Goal: Transaction & Acquisition: Purchase product/service

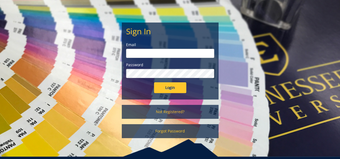
scroll to position [44, 0]
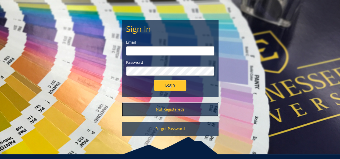
click at [171, 112] on link "Not Registered?" at bounding box center [170, 110] width 97 height 14
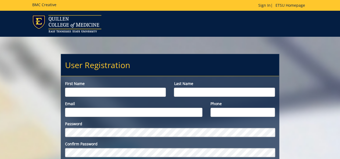
click at [78, 91] on input "First name" at bounding box center [115, 92] width 101 height 9
type input "Molly"
type input "Organ"
click at [77, 111] on input "Email" at bounding box center [133, 112] width 137 height 9
type input "[EMAIL_ADDRESS][DOMAIN_NAME]"
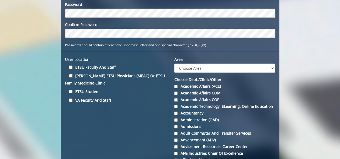
scroll to position [120, 0]
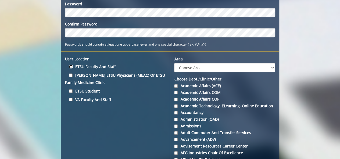
click at [70, 66] on input "ETSU Faculty and Staff" at bounding box center [70, 66] width 3 height 3
checkbox input "true"
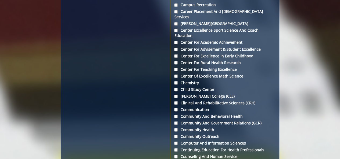
scroll to position [464, 0]
click at [176, 54] on input "Center for Excellence in Early Childhood" at bounding box center [175, 55] width 3 height 3
checkbox input "true"
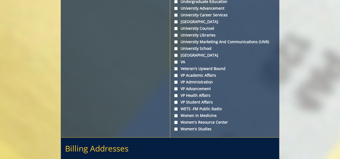
scroll to position [2089, 0]
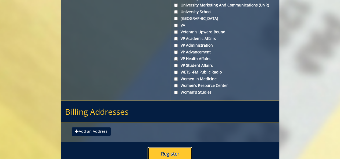
click at [173, 147] on button "Register" at bounding box center [170, 154] width 45 height 14
type input "3308616290"
click at [174, 147] on button "Register" at bounding box center [170, 154] width 45 height 14
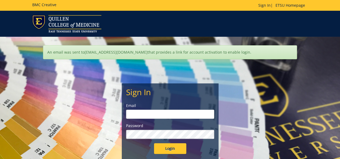
click at [151, 117] on input "email" at bounding box center [170, 114] width 88 height 9
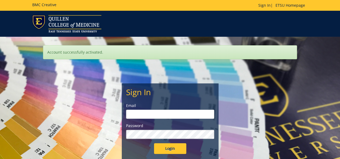
click at [146, 111] on input "email" at bounding box center [170, 114] width 88 height 9
type input "[EMAIL_ADDRESS][DOMAIN_NAME]"
click at [154, 144] on input "Login" at bounding box center [170, 149] width 32 height 11
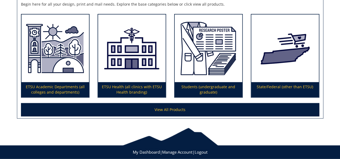
scroll to position [102, 0]
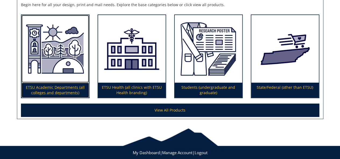
click at [56, 78] on img at bounding box center [55, 49] width 67 height 68
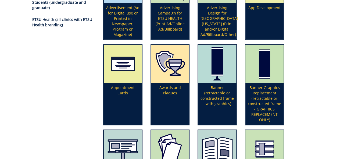
scroll to position [118, 0]
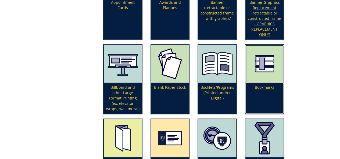
click at [265, 67] on img at bounding box center [264, 64] width 38 height 38
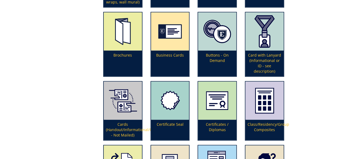
scroll to position [319, 0]
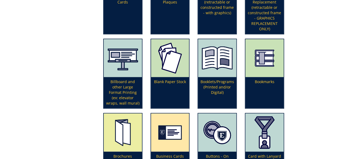
scroll to position [140, 0]
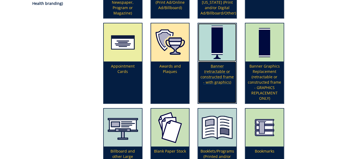
click at [226, 42] on img at bounding box center [217, 42] width 38 height 38
click at [223, 56] on img at bounding box center [217, 42] width 38 height 38
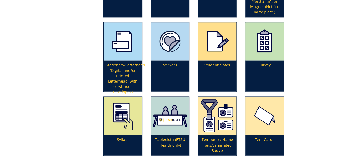
scroll to position [1387, 0]
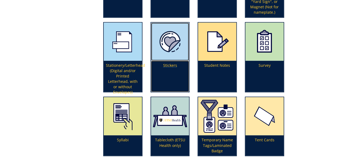
click at [159, 55] on img at bounding box center [170, 42] width 38 height 38
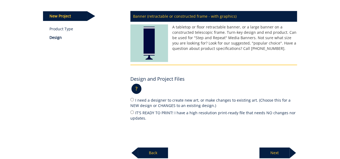
scroll to position [90, 0]
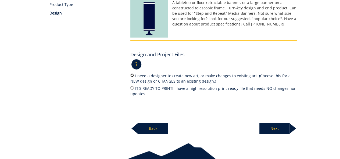
click at [132, 74] on input "I need a designer to create new art, or make changes to existing art. (Choose t…" at bounding box center [131, 75] width 3 height 3
radio input "true"
click at [270, 128] on p "Next" at bounding box center [274, 128] width 30 height 11
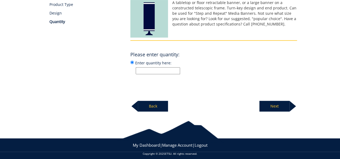
click at [144, 72] on input "Enter quantity here:" at bounding box center [158, 70] width 44 height 7
type input "1"
click at [268, 106] on p "Next" at bounding box center [274, 106] width 30 height 11
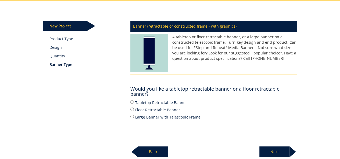
scroll to position [56, 0]
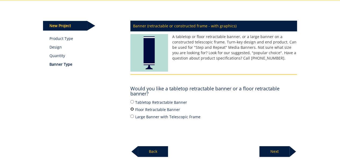
click at [132, 109] on input "Floor Retractable Banner" at bounding box center [131, 109] width 3 height 3
radio input "true"
click at [271, 153] on p "Next" at bounding box center [274, 152] width 30 height 11
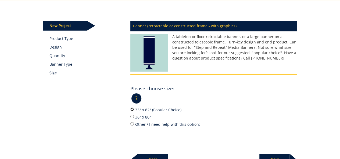
click at [133, 109] on input "33" x 82" (Popular Choice)" at bounding box center [131, 109] width 3 height 3
radio input "true"
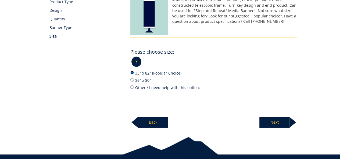
scroll to position [98, 0]
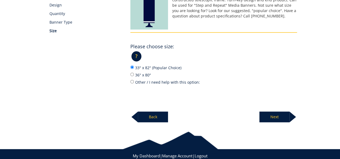
click at [274, 113] on p "Next" at bounding box center [274, 117] width 30 height 11
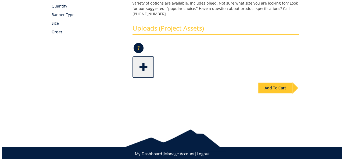
scroll to position [113, 0]
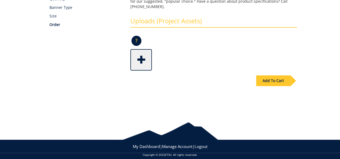
click at [138, 57] on span at bounding box center [142, 59] width 22 height 19
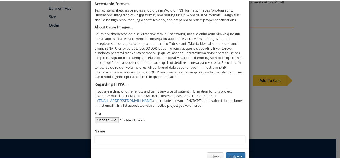
scroll to position [45, 0]
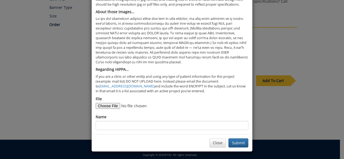
click at [286, 33] on div "× Add an Upload Acceptable Formats Text content, sketches or notes should be in…" at bounding box center [172, 79] width 344 height 159
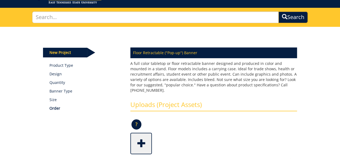
scroll to position [0, 0]
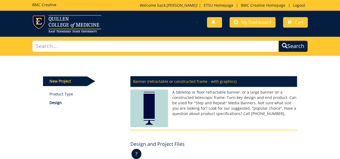
scroll to position [115, 0]
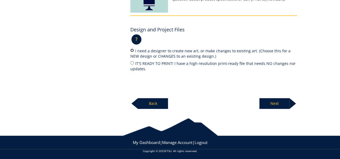
click at [132, 51] on input "I need a designer to create new art, or make changes to existing art. (Choose t…" at bounding box center [131, 50] width 3 height 3
radio input "true"
click at [273, 104] on p "Next" at bounding box center [274, 103] width 30 height 11
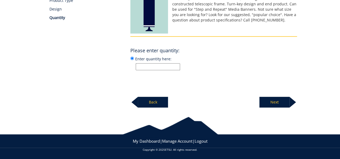
click at [154, 68] on input "Enter quantity here:" at bounding box center [158, 66] width 44 height 7
type input "1"
click at [278, 97] on p "Next" at bounding box center [274, 102] width 30 height 11
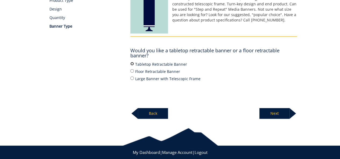
click at [131, 63] on input "Tabletop Retractable Banner" at bounding box center [131, 63] width 3 height 3
radio input "true"
click at [266, 110] on p "Next" at bounding box center [274, 113] width 30 height 11
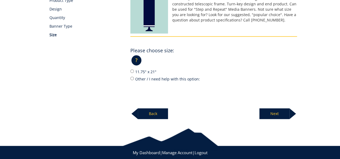
click at [139, 61] on p "?" at bounding box center [136, 60] width 10 height 10
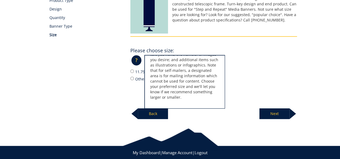
scroll to position [0, 0]
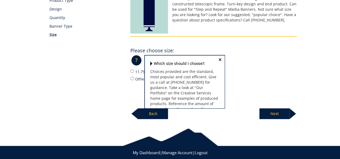
click at [112, 58] on div "New Project Product Type Design Quantity Banner Type Size Banner (retractable o…" at bounding box center [170, 41] width 262 height 158
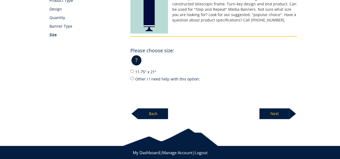
click at [145, 112] on p "Back" at bounding box center [153, 114] width 30 height 11
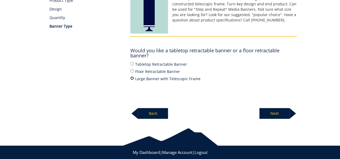
click at [131, 78] on input "Large Banner with Telescopic Frame" at bounding box center [131, 78] width 3 height 3
radio input "true"
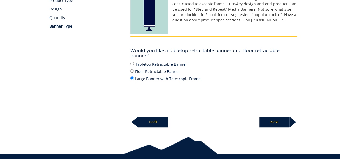
click at [153, 87] on input "Large Banner with Telescopic Frame" at bounding box center [158, 86] width 44 height 7
type input "1"
click at [272, 123] on p "Next" at bounding box center [274, 122] width 30 height 11
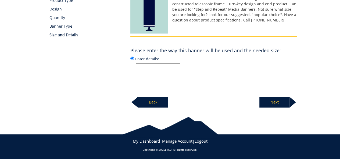
click at [158, 105] on p "Back" at bounding box center [153, 102] width 30 height 11
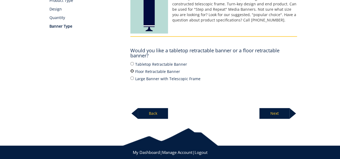
click at [131, 70] on input "Floor Retractable Banner" at bounding box center [131, 70] width 3 height 3
radio input "true"
click at [274, 111] on p "Next" at bounding box center [274, 113] width 30 height 11
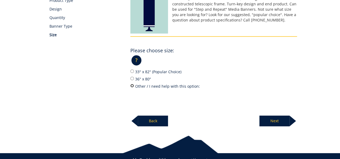
click at [132, 85] on input "Other / I need help with this option:" at bounding box center [131, 85] width 3 height 3
radio input "true"
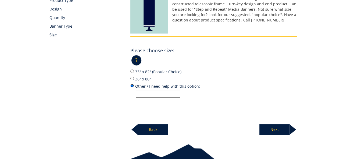
click at [132, 85] on input "Other / I need help with this option:" at bounding box center [131, 85] width 3 height 3
click at [138, 58] on p "?" at bounding box center [136, 60] width 10 height 10
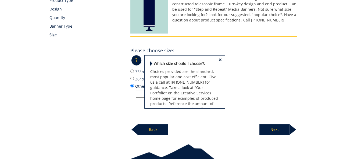
click at [107, 37] on div "New Project Product Type Design Quantity Banner Type Size" at bounding box center [82, 9] width 87 height 61
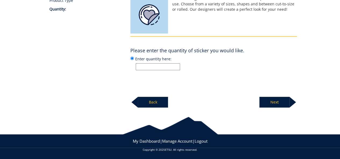
scroll to position [94, 0]
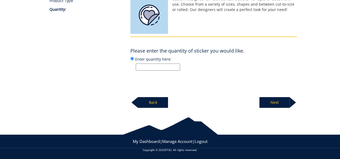
click at [151, 66] on input "Enter quantity here:" at bounding box center [158, 67] width 44 height 7
type input "100"
click at [267, 99] on p "Next" at bounding box center [274, 102] width 30 height 11
click at [156, 66] on input "Enter size here or "I need help":" at bounding box center [158, 67] width 44 height 7
type input "2 in x 2 in"
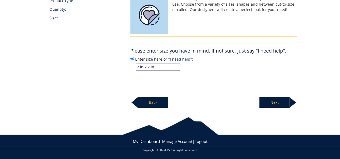
click at [266, 102] on p "Next" at bounding box center [274, 102] width 30 height 11
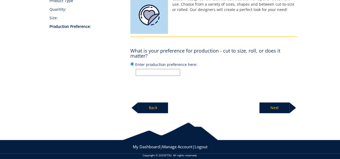
click at [172, 74] on input "Enter production preference here:" at bounding box center [158, 72] width 44 height 7
type input "cut to size"
click at [283, 110] on p "Next" at bounding box center [274, 108] width 30 height 11
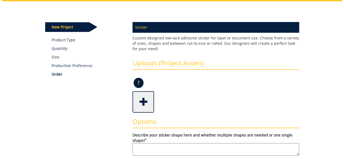
scroll to position [59, 0]
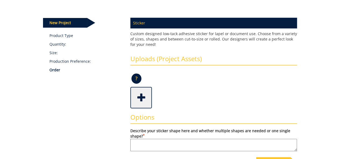
click at [143, 98] on span at bounding box center [142, 97] width 22 height 19
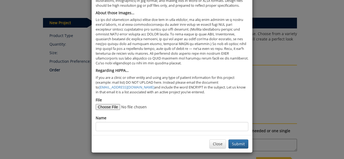
scroll to position [45, 0]
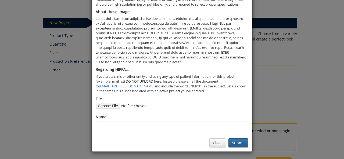
click at [105, 109] on form "File Name" at bounding box center [172, 114] width 153 height 34
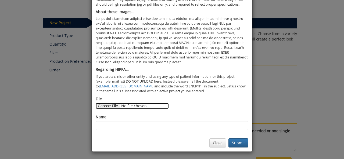
click at [106, 108] on input "File" at bounding box center [132, 106] width 73 height 6
type input "C:\fakepath\Rooted Together Graphic.PNG"
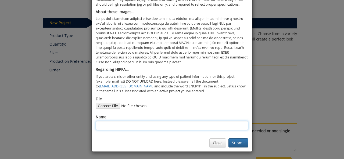
click at [111, 126] on input "Name" at bounding box center [172, 125] width 153 height 9
type input "Rooted Together Stickers"
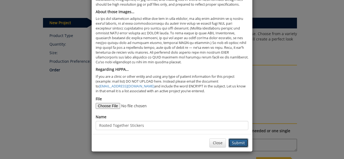
click at [233, 142] on button "Submit" at bounding box center [239, 143] width 20 height 9
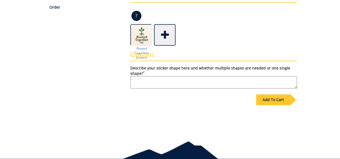
scroll to position [132, 0]
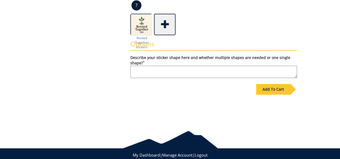
click at [233, 73] on textarea "Describe your sticker shape here and whether multiple shapes are needed or one …" at bounding box center [213, 72] width 167 height 12
type textarea "Square stickers with rounded edges"
click at [140, 26] on img at bounding box center [142, 25] width 22 height 22
drag, startPoint x: 140, startPoint y: 26, endPoint x: 138, endPoint y: 24, distance: 2.9
click at [138, 24] on img at bounding box center [142, 25] width 22 height 22
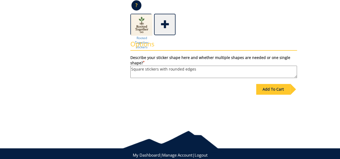
click at [280, 91] on div "Add To Cart" at bounding box center [273, 89] width 34 height 11
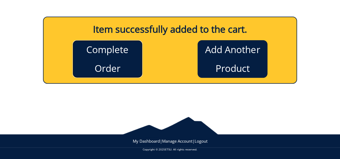
click at [119, 58] on link "Complete Order" at bounding box center [108, 59] width 70 height 38
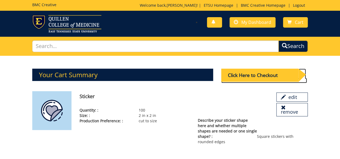
click at [234, 76] on div "Click Here to Checkout" at bounding box center [259, 75] width 77 height 13
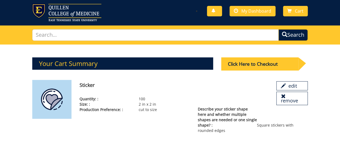
scroll to position [11, 0]
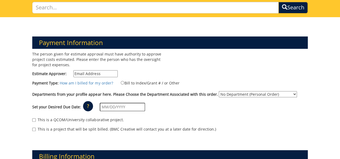
scroll to position [52, 0]
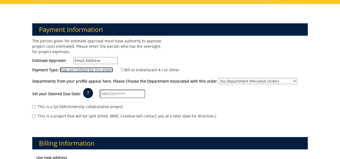
click at [101, 70] on link "How am I billed for my order?" at bounding box center [86, 69] width 53 height 5
